Goal: Check status: Check status

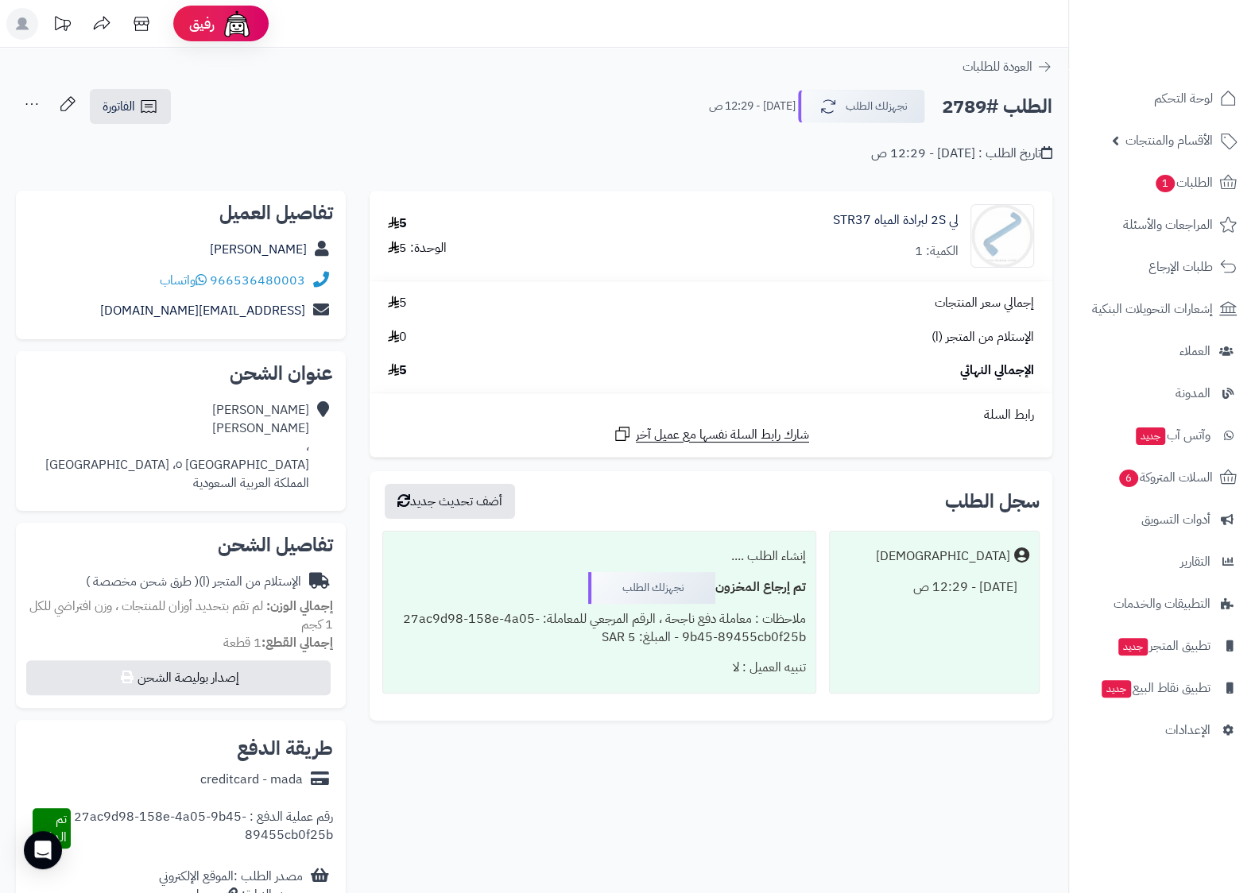
click at [417, 135] on div "تاريخ الطلب : [DATE] - 12:29 ص" at bounding box center [534, 144] width 1036 height 37
click at [1200, 103] on span "لوحة التحكم" at bounding box center [1184, 98] width 58 height 22
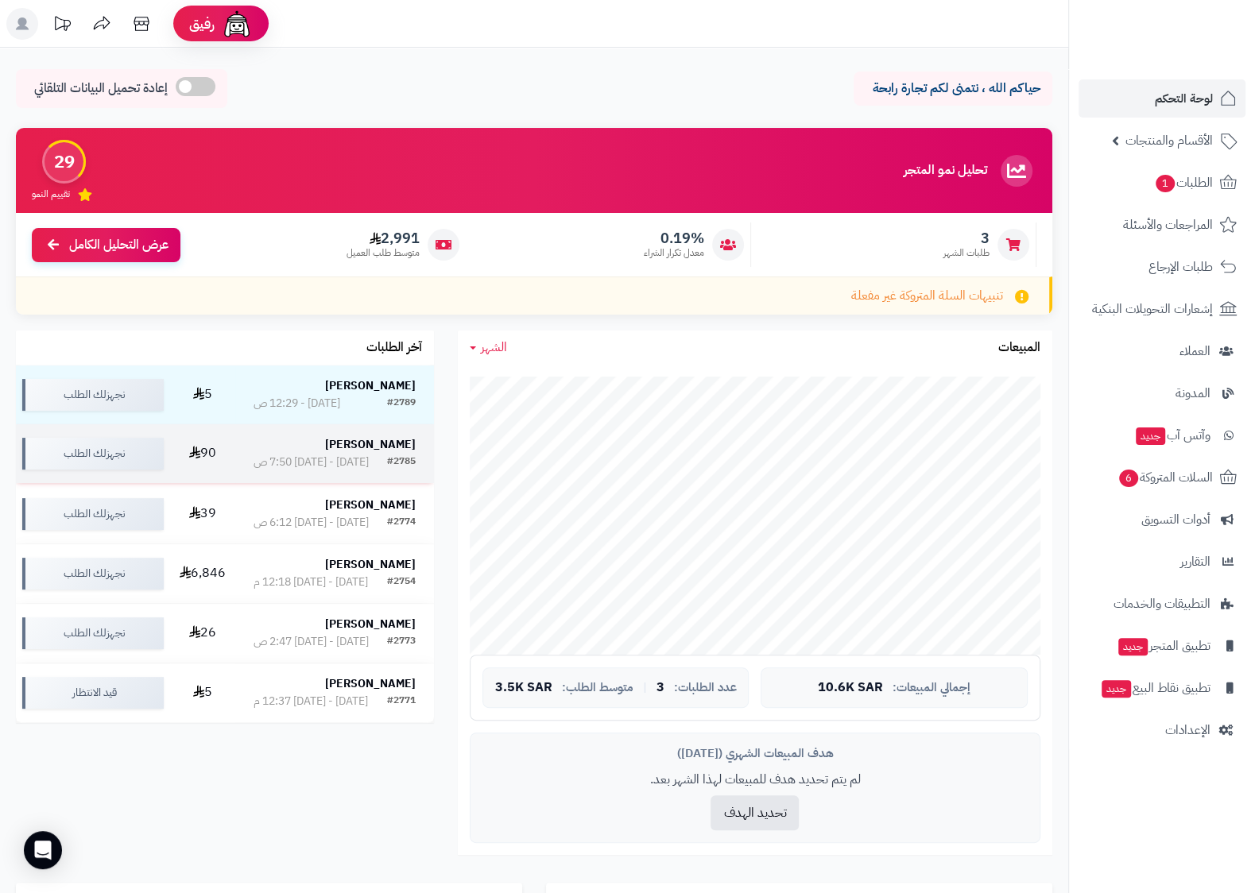
click at [376, 444] on strong "يحيى طوهري" at bounding box center [370, 444] width 91 height 17
